Goal: Check status: Check status

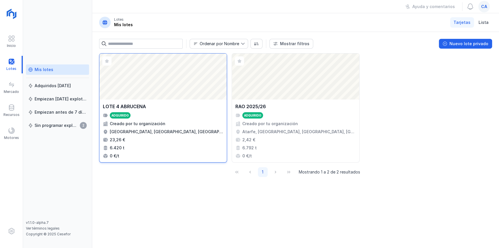
click at [167, 91] on div "Abrir lote" at bounding box center [162, 77] width 127 height 46
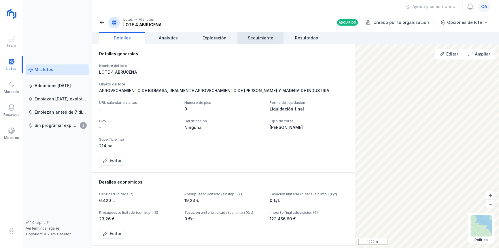
click at [263, 34] on link "Seguimiento" at bounding box center [260, 38] width 46 height 12
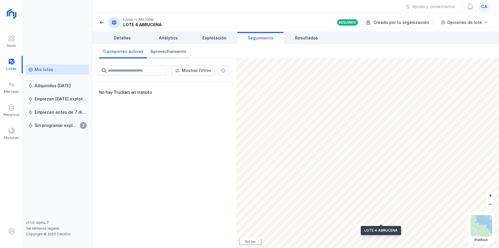
click at [169, 49] on span "Aprovechamiento" at bounding box center [168, 52] width 36 height 6
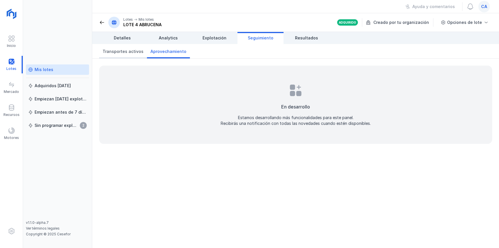
click at [122, 49] on span "Transportes activos" at bounding box center [123, 52] width 41 height 6
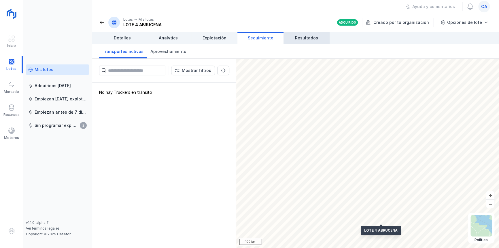
click at [307, 34] on link "Resultados" at bounding box center [307, 38] width 46 height 12
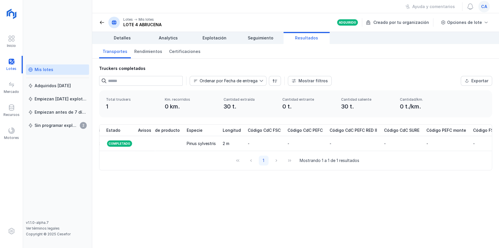
scroll to position [0, 609]
click at [216, 39] on span "Explotación" at bounding box center [215, 38] width 24 height 6
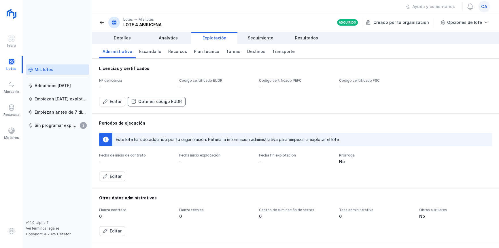
click at [162, 103] on div "Obtener código EUDR" at bounding box center [160, 102] width 44 height 6
click at [192, 86] on div "-" at bounding box center [215, 87] width 73 height 6
click at [115, 104] on button "Editar" at bounding box center [112, 102] width 26 height 10
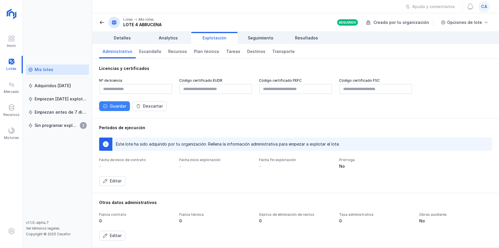
click at [105, 110] on button "Guardar" at bounding box center [114, 106] width 31 height 10
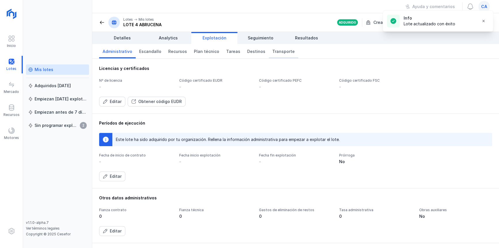
click at [272, 49] on span "Transporte" at bounding box center [283, 52] width 22 height 6
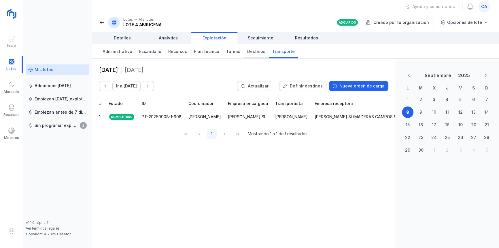
click at [247, 53] on span "Destinos" at bounding box center [256, 52] width 18 height 6
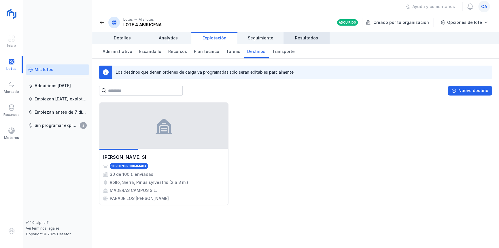
click at [302, 38] on span "Resultados" at bounding box center [306, 38] width 23 height 6
